Goal: Task Accomplishment & Management: Manage account settings

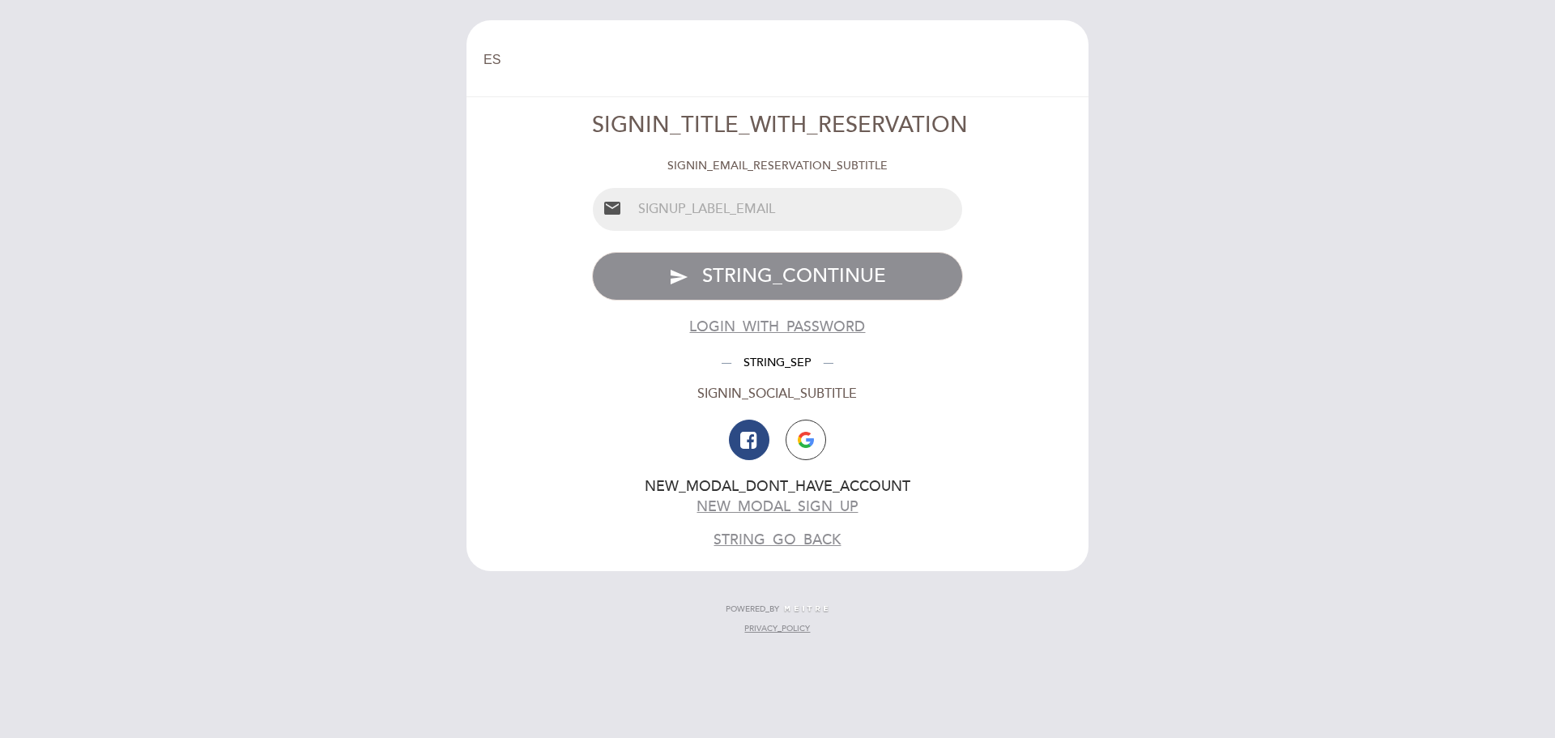
select select "es"
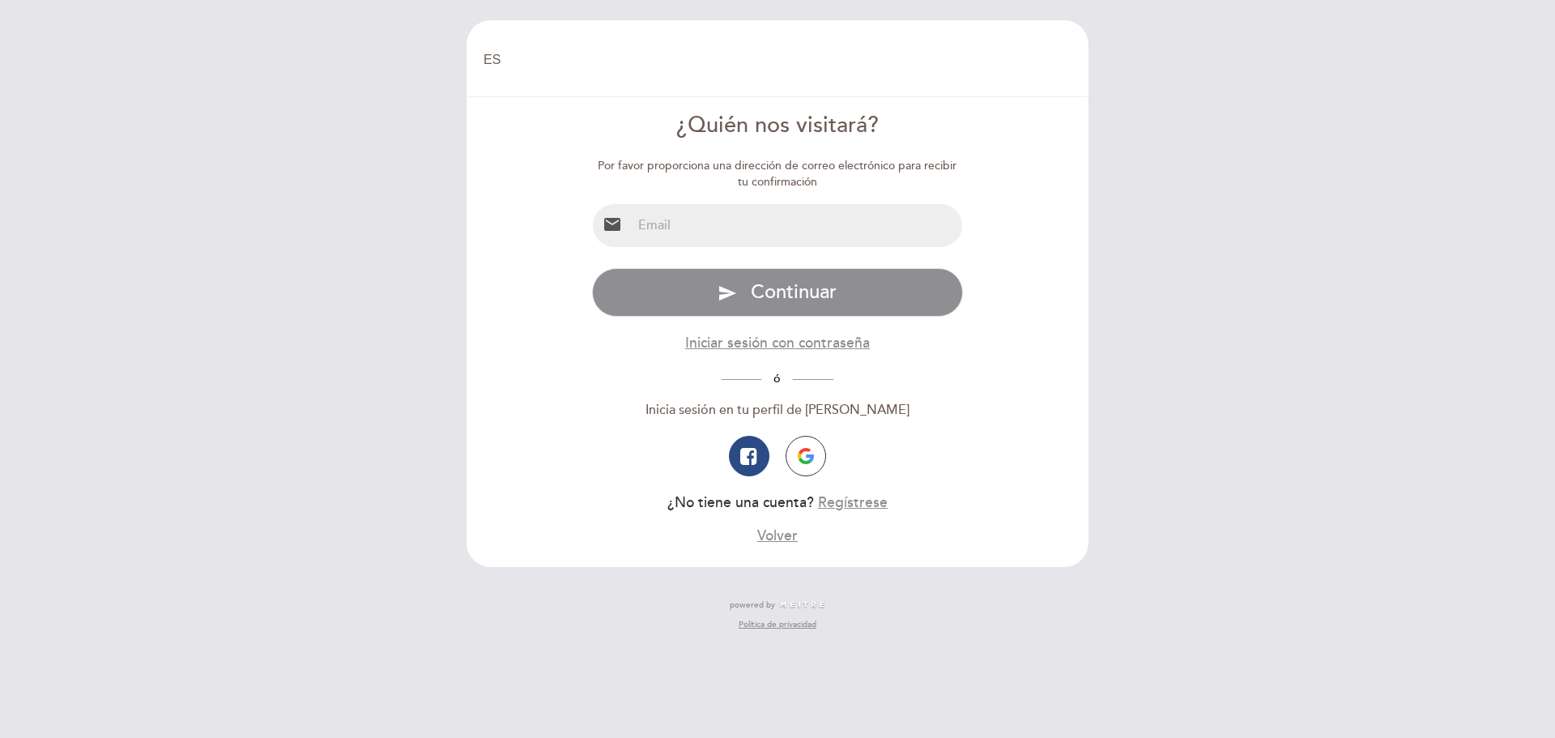
select select "es"
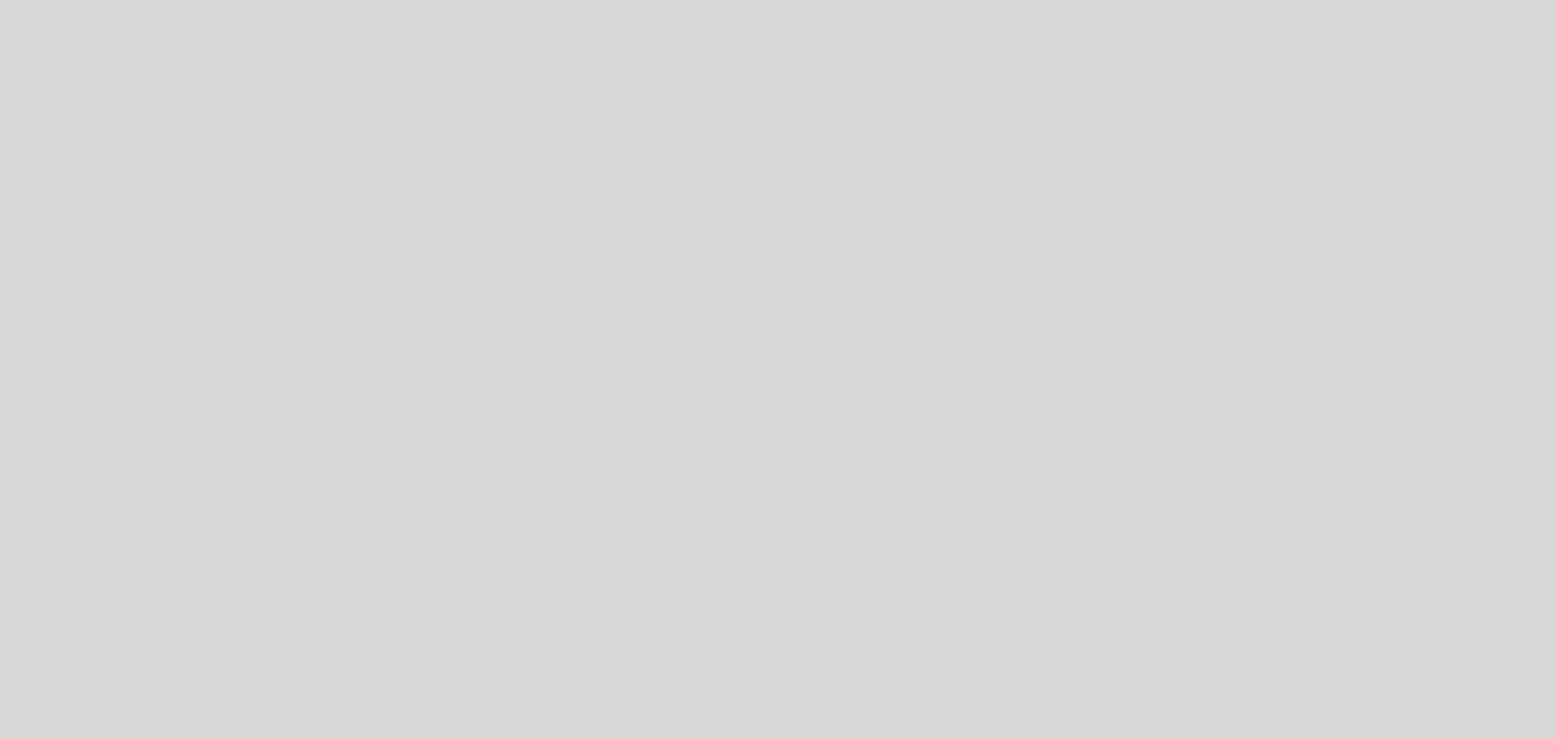
select select "es"
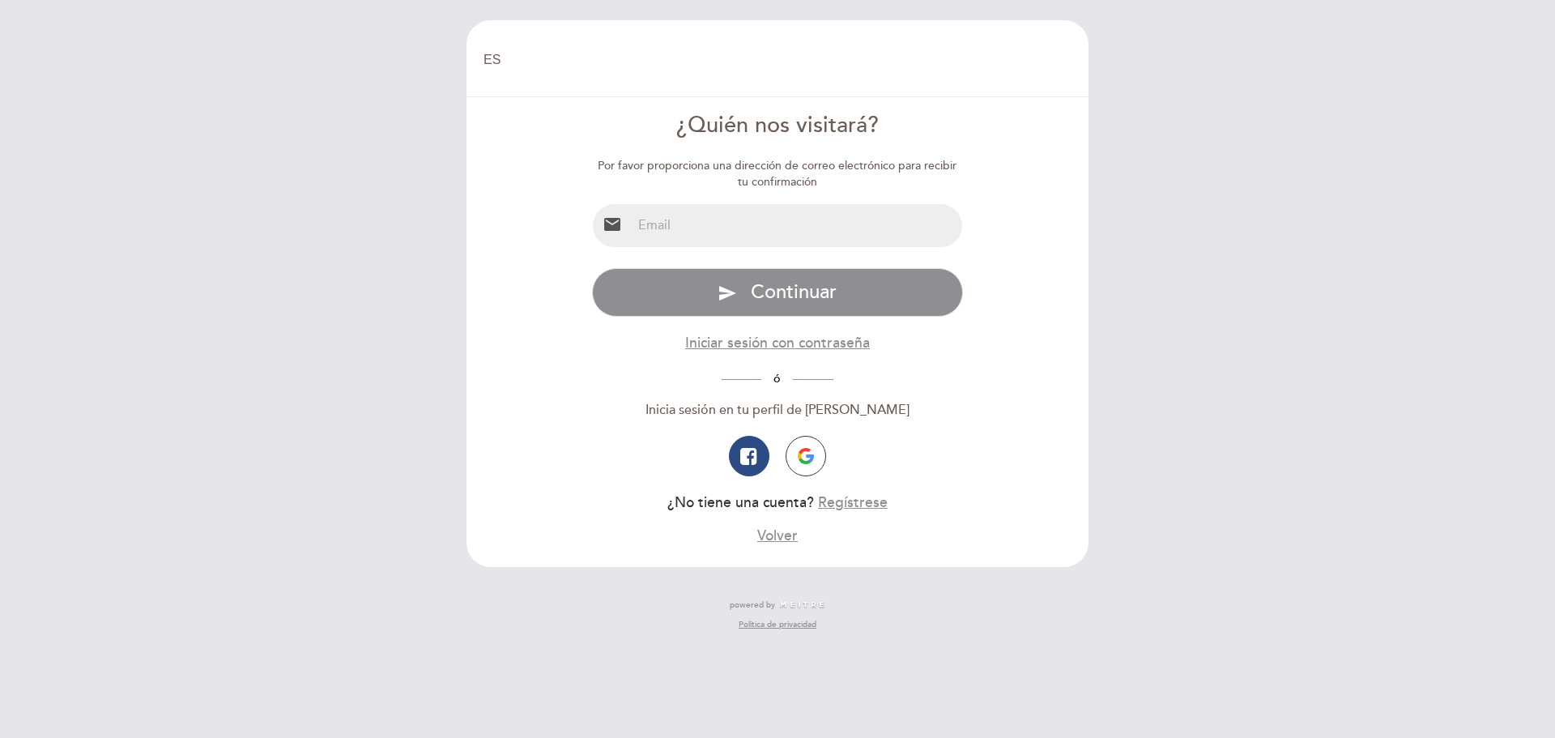
click at [696, 239] on input "email" at bounding box center [797, 225] width 331 height 43
type input "prteran@yahoo.com"
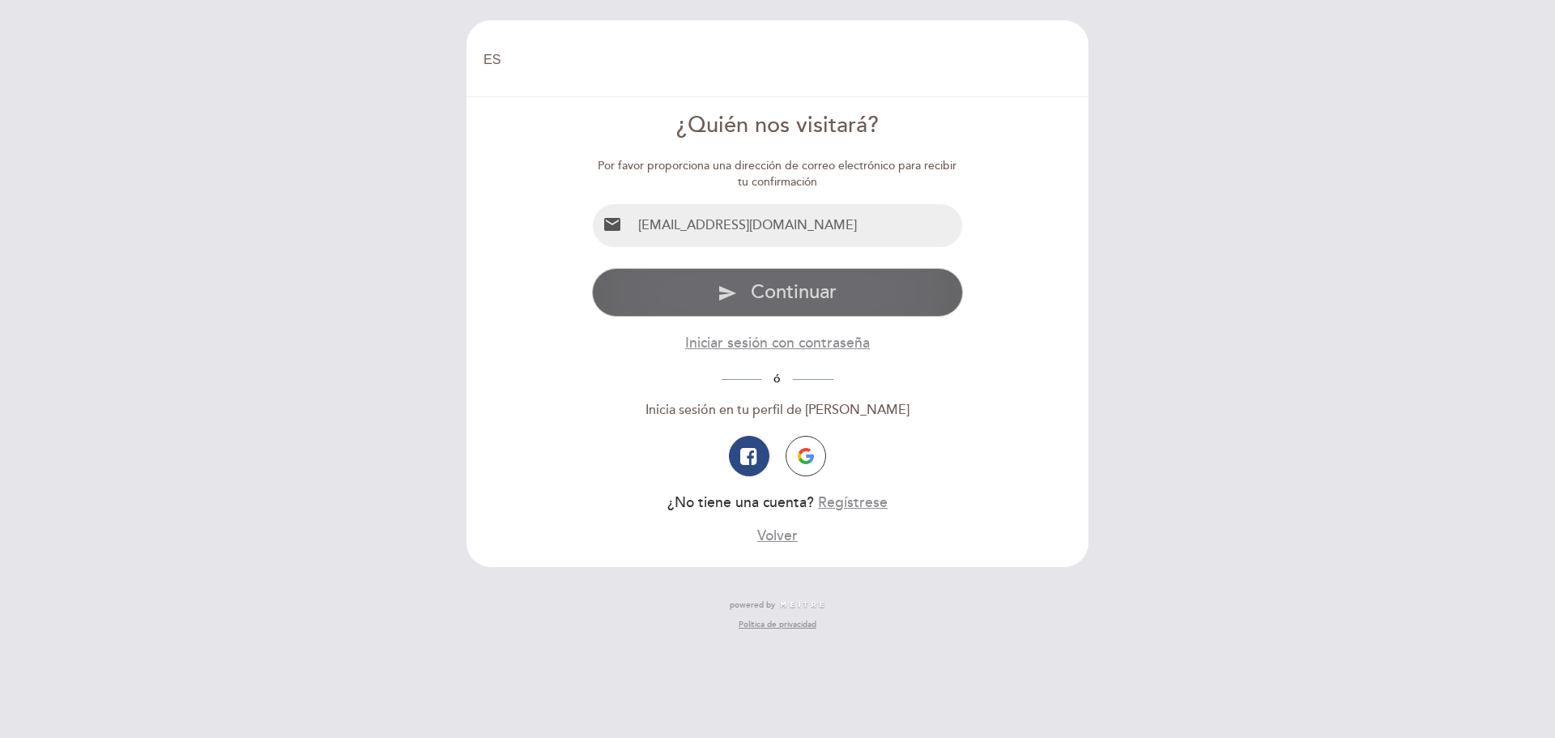
click at [792, 291] on span "Continuar" at bounding box center [794, 291] width 86 height 23
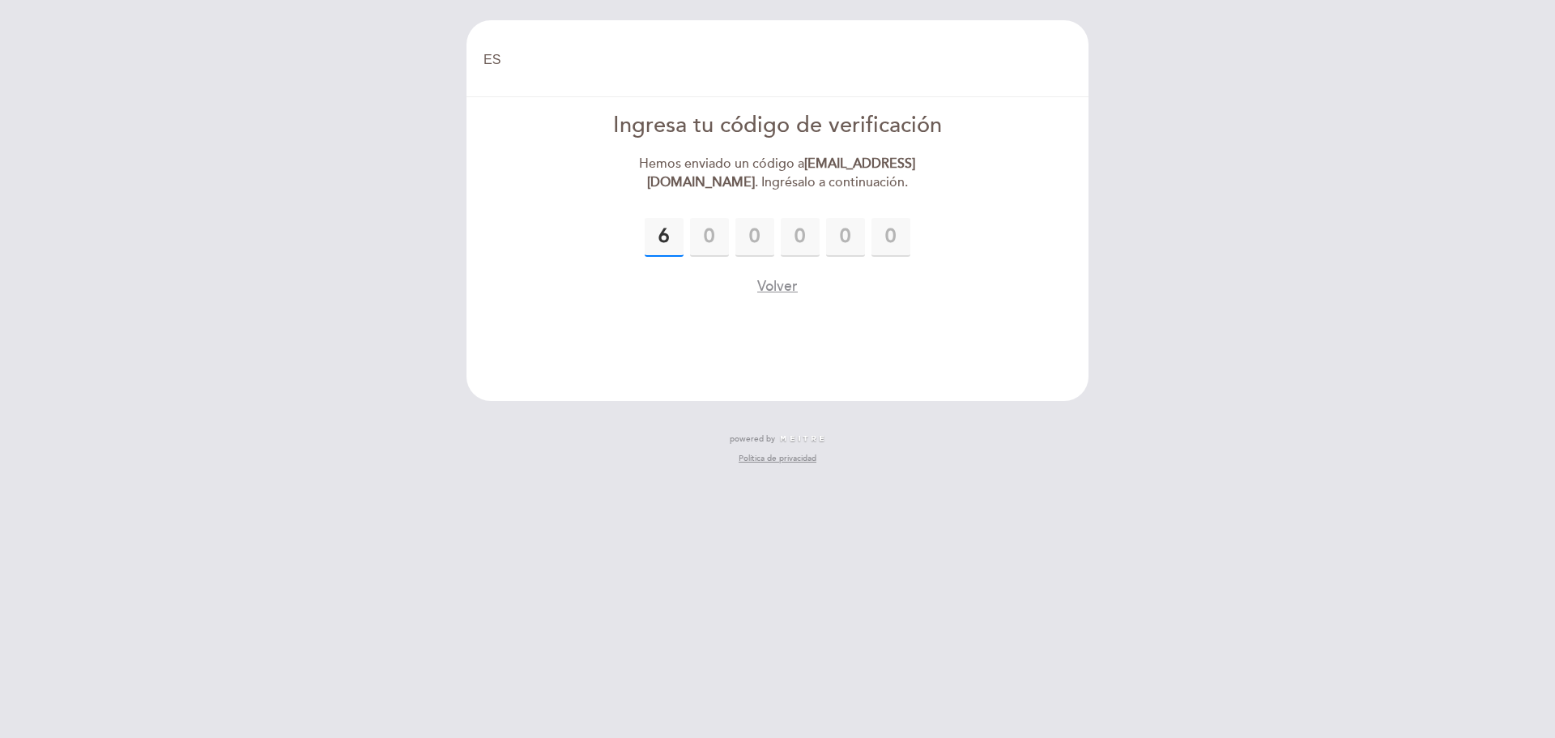
type input "6"
type input "7"
type input "8"
type input "6"
type input "3"
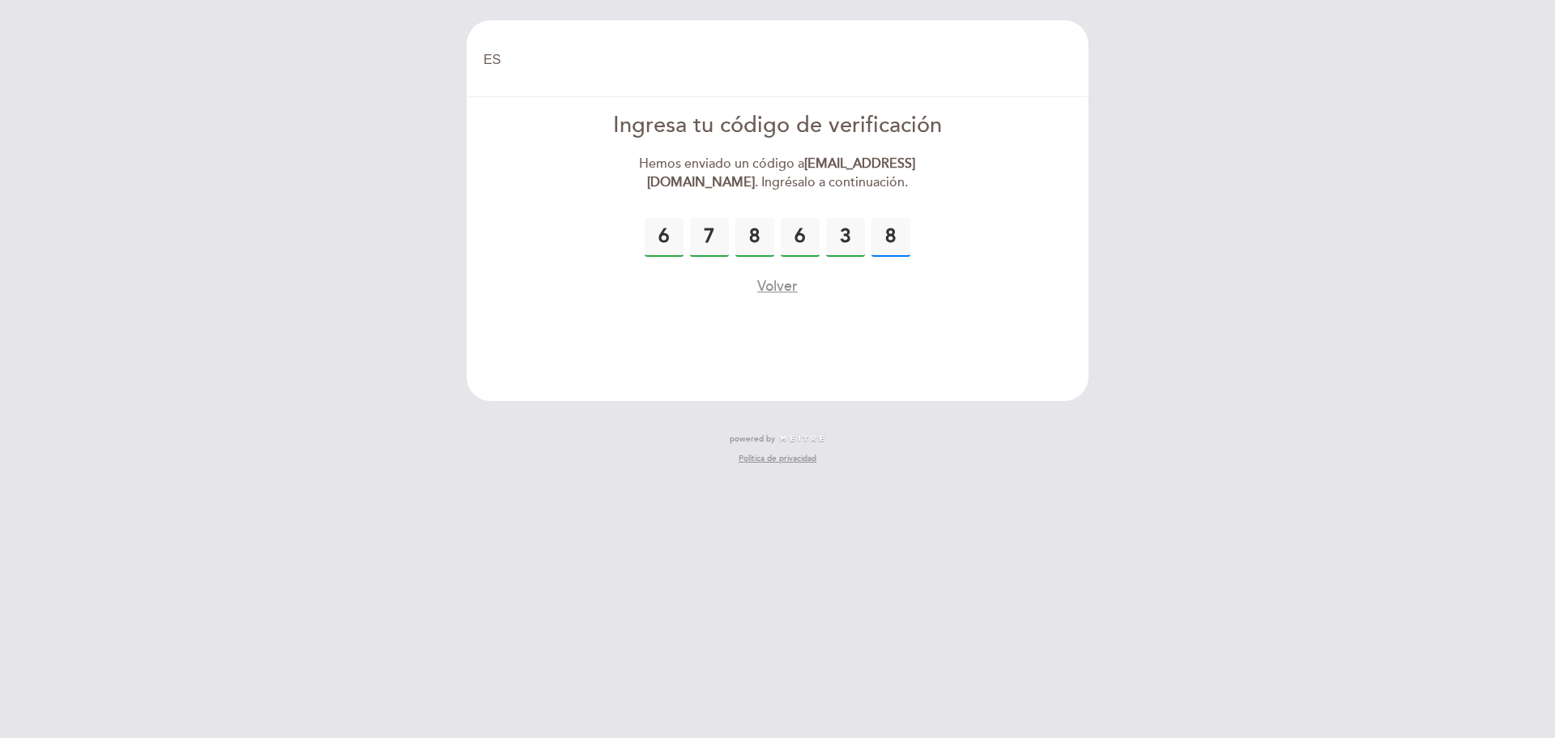
type input "8"
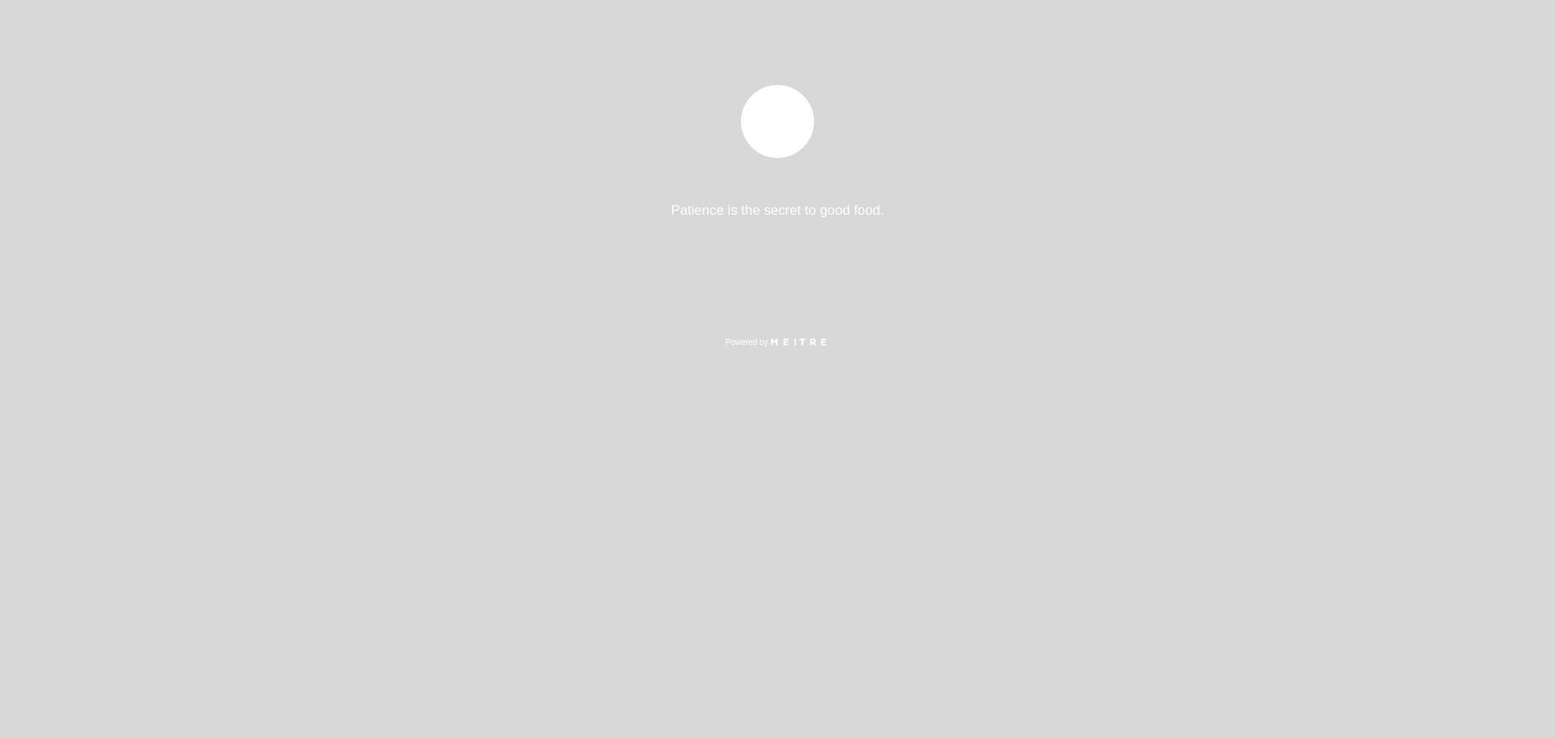
select select "es"
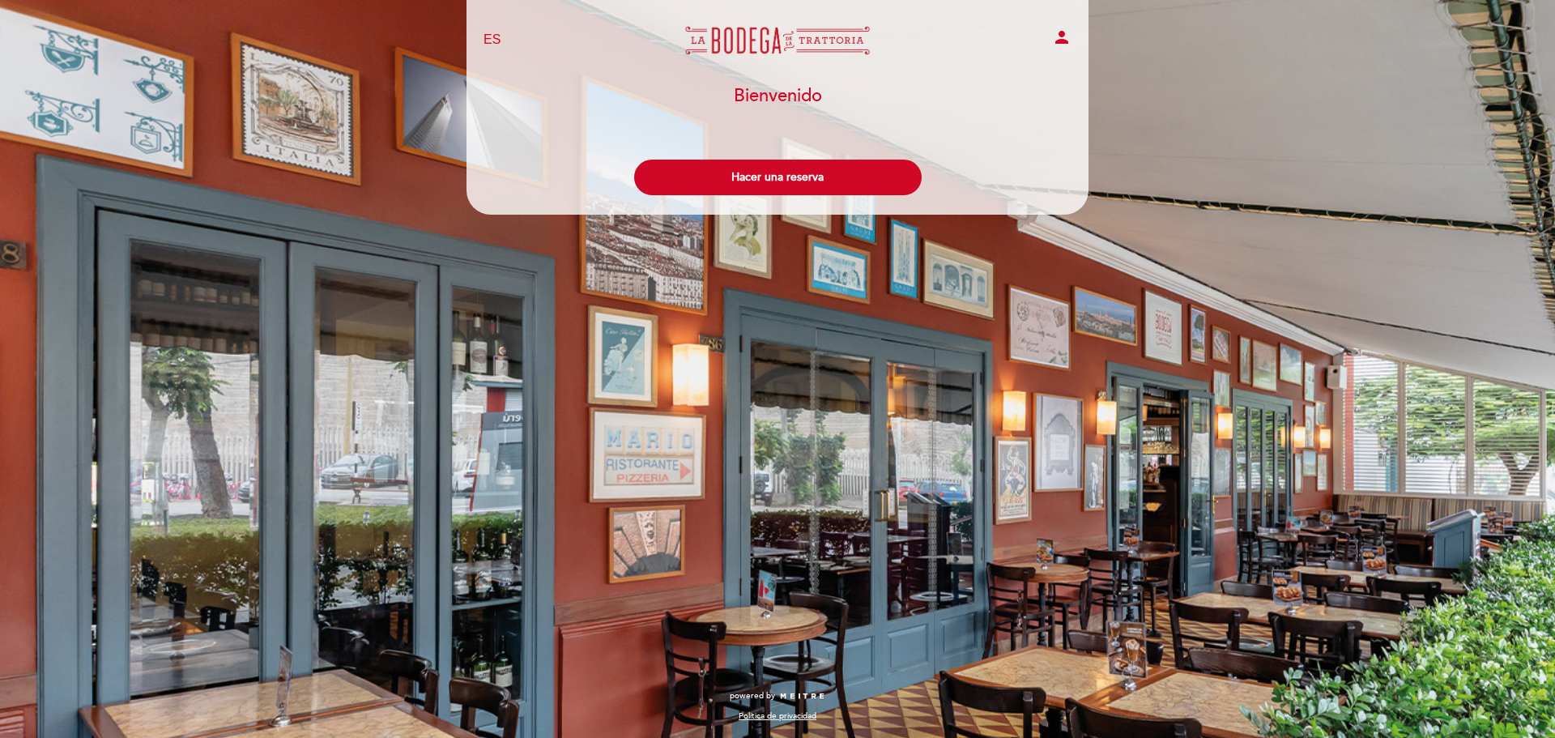
click at [1055, 32] on icon "person" at bounding box center [1061, 37] width 19 height 19
